Goal: Information Seeking & Learning: Compare options

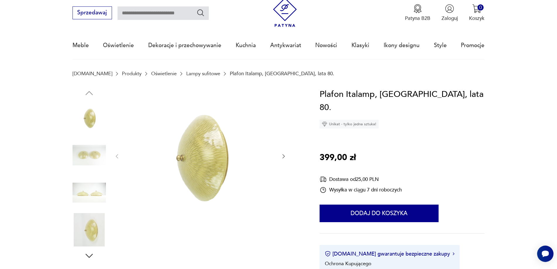
scroll to position [29, 0]
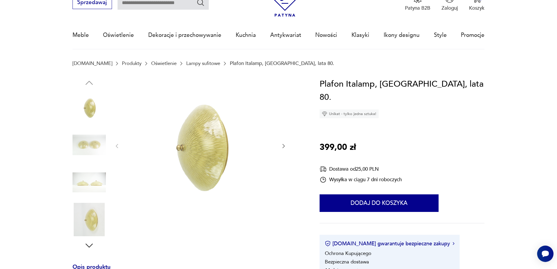
click at [283, 146] on icon "button" at bounding box center [284, 146] width 6 height 6
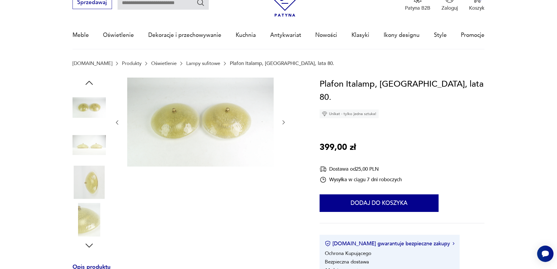
click at [281, 122] on icon "button" at bounding box center [284, 122] width 6 height 6
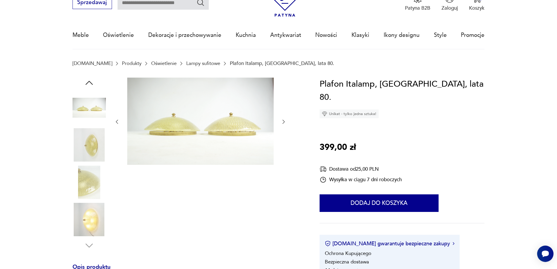
click at [281, 121] on icon "button" at bounding box center [284, 122] width 6 height 6
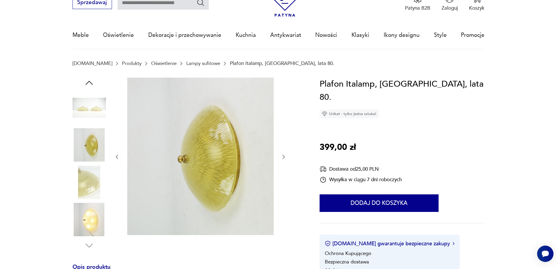
click at [281, 154] on icon "button" at bounding box center [284, 157] width 6 height 6
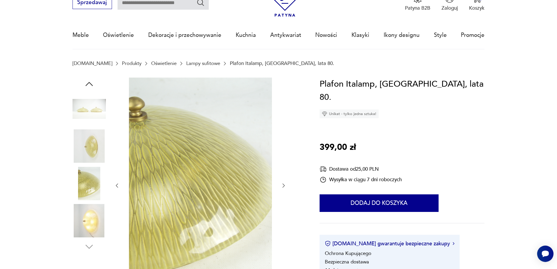
click at [285, 184] on icon "button" at bounding box center [284, 186] width 6 height 6
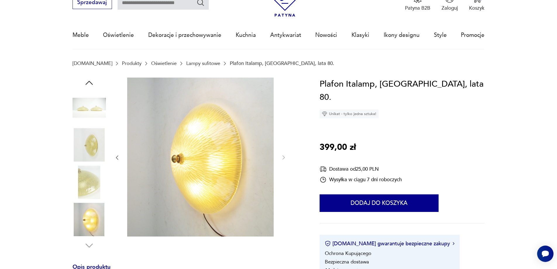
click at [83, 183] on img at bounding box center [89, 182] width 33 height 33
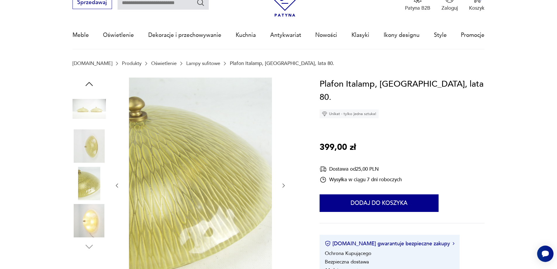
click at [85, 182] on img at bounding box center [89, 183] width 33 height 33
click at [87, 107] on img at bounding box center [89, 108] width 33 height 33
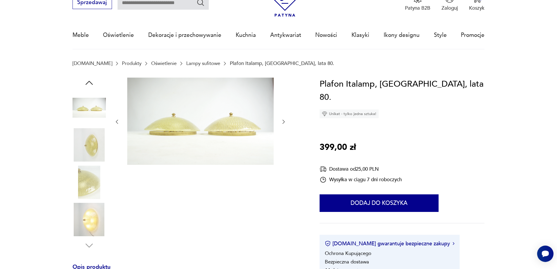
click at [282, 120] on icon "button" at bounding box center [284, 122] width 6 height 6
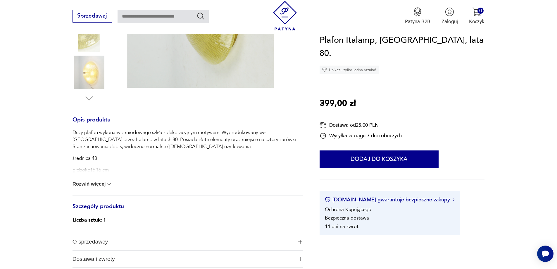
scroll to position [234, 0]
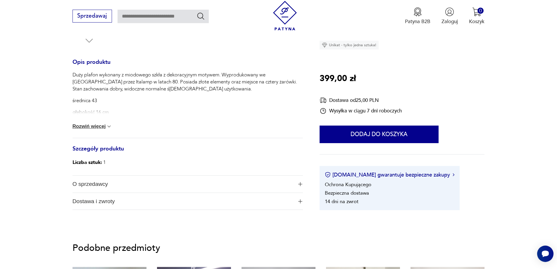
click at [100, 127] on button "Rozwiń więcej" at bounding box center [93, 126] width 40 height 6
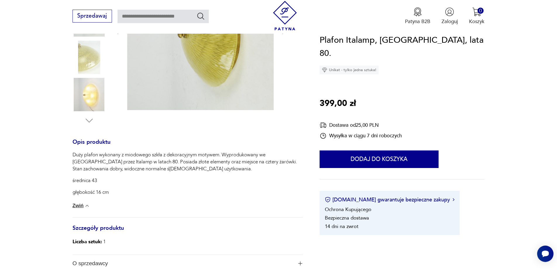
scroll to position [59, 0]
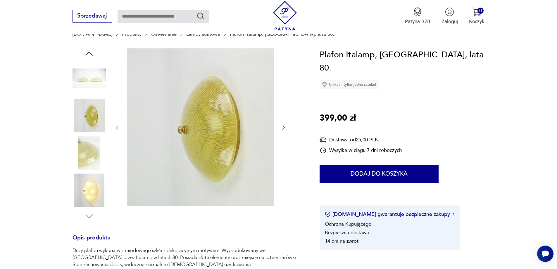
click at [85, 78] on img at bounding box center [89, 78] width 33 height 33
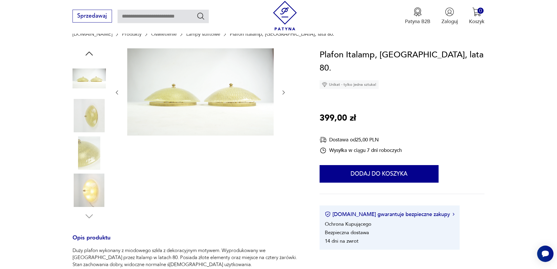
click at [84, 106] on img at bounding box center [89, 115] width 33 height 33
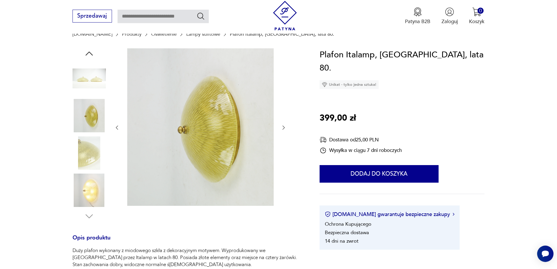
click at [88, 53] on icon "button" at bounding box center [88, 53] width 7 height 4
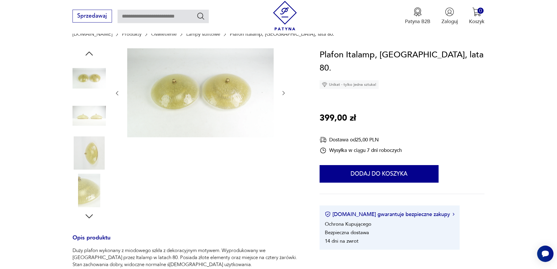
click at [195, 90] on img at bounding box center [200, 92] width 147 height 89
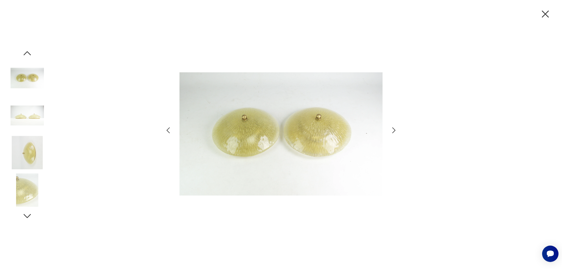
click at [545, 13] on icon "button" at bounding box center [545, 14] width 12 height 12
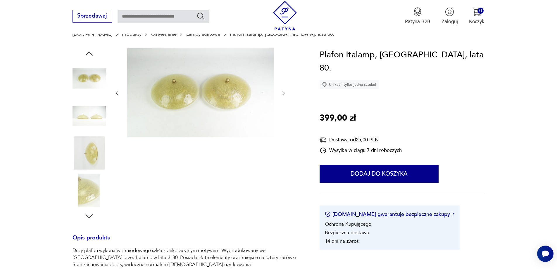
click at [80, 80] on img at bounding box center [89, 78] width 33 height 33
click at [89, 205] on img at bounding box center [89, 189] width 33 height 33
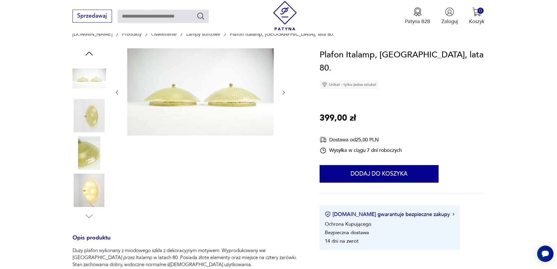
click at [90, 188] on img at bounding box center [89, 189] width 33 height 33
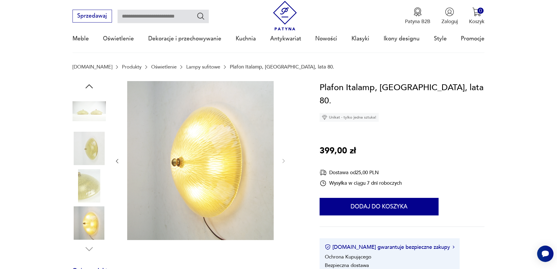
scroll to position [0, 0]
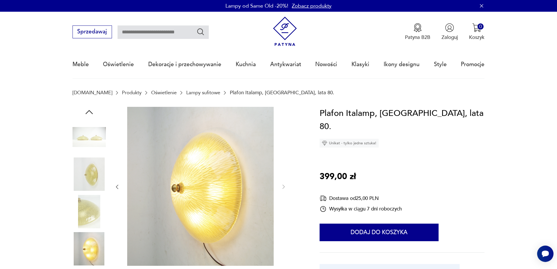
click at [91, 205] on img at bounding box center [89, 211] width 33 height 33
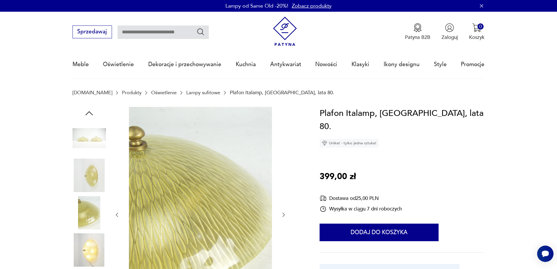
click at [186, 93] on link "Lampy sufitowe" at bounding box center [203, 93] width 34 height 6
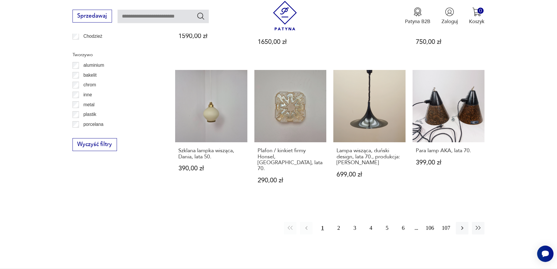
scroll to position [692, 0]
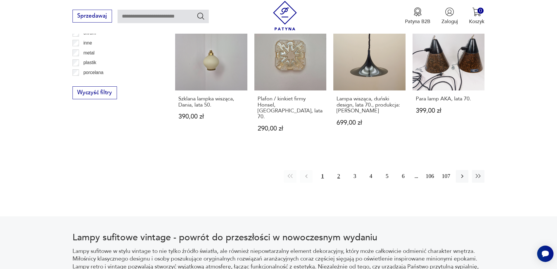
click at [338, 170] on button "2" at bounding box center [339, 176] width 13 height 13
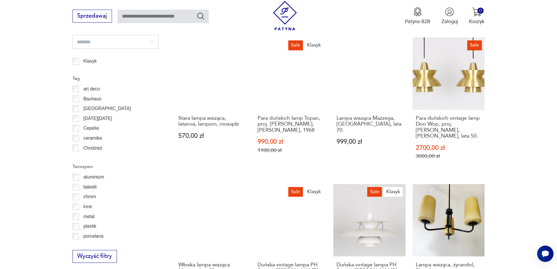
scroll to position [671, 0]
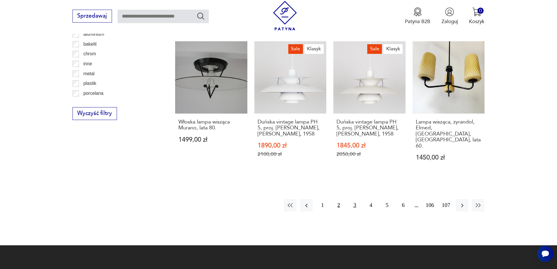
click at [354, 199] on button "3" at bounding box center [355, 205] width 13 height 13
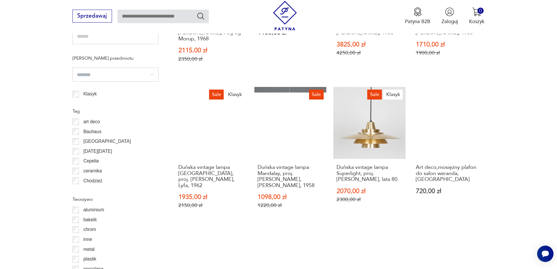
scroll to position [671, 0]
